Goal: Navigation & Orientation: Find specific page/section

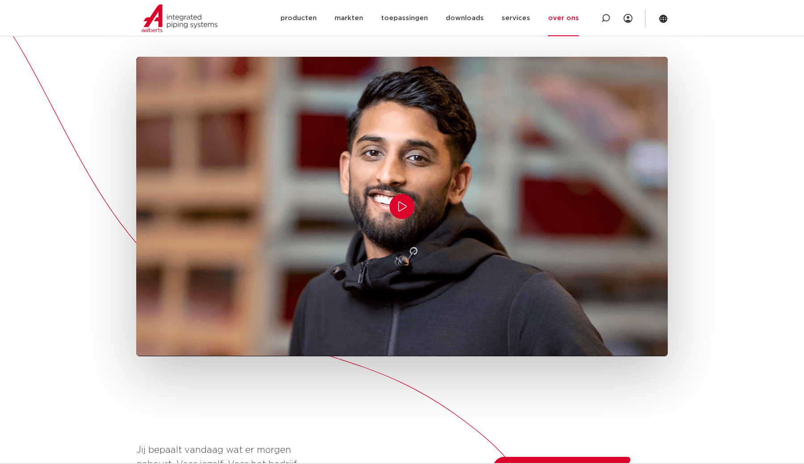
scroll to position [259, 0]
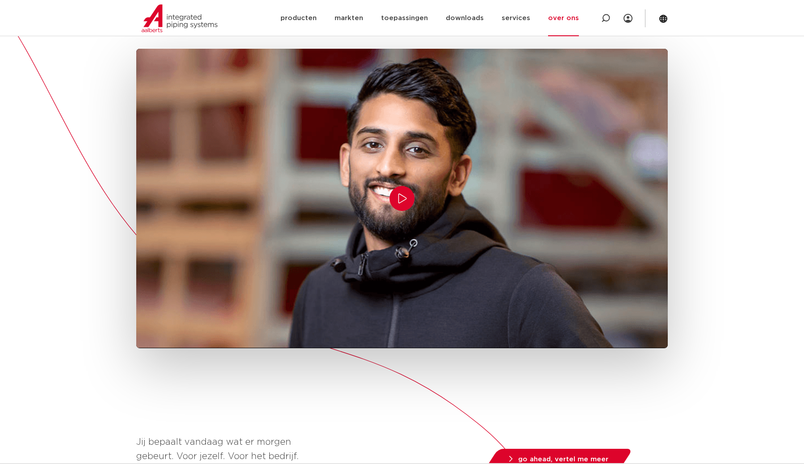
click at [397, 196] on icon "Play/Pause" at bounding box center [402, 198] width 11 height 11
click at [402, 197] on icon "Play/Pause" at bounding box center [402, 198] width 11 height 11
click at [631, 19] on icon at bounding box center [628, 18] width 9 height 9
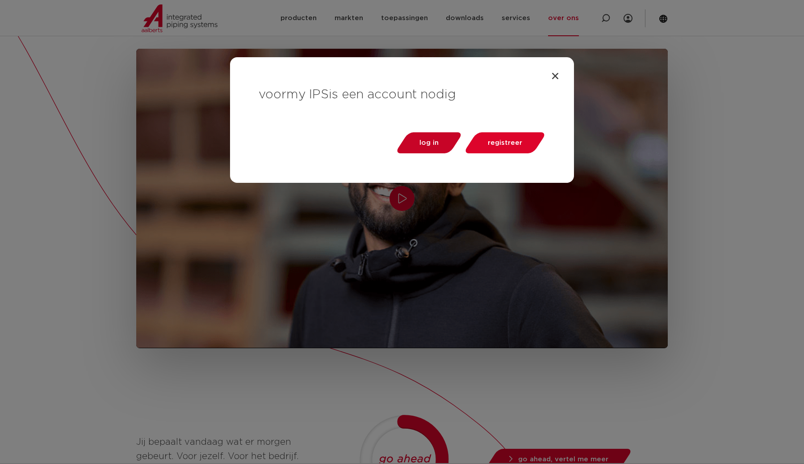
click at [452, 132] on link "log in" at bounding box center [429, 142] width 69 height 21
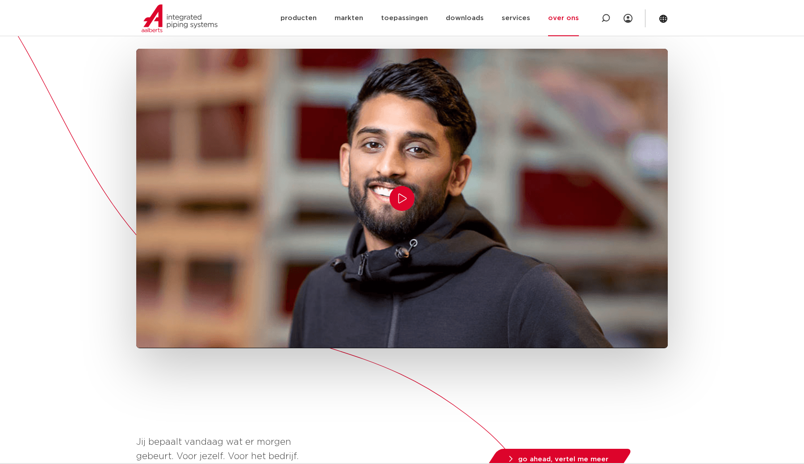
click at [29, 45] on div "Aalberts is gebouwd op ondernemerschap  Hoe meer ruimte mensen krijgen, hoe gro…" at bounding box center [402, 373] width 804 height 976
